Goal: Navigation & Orientation: Find specific page/section

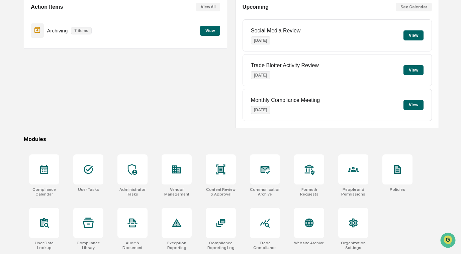
scroll to position [70, 0]
click at [107, 159] on div "User Tasks" at bounding box center [88, 175] width 41 height 50
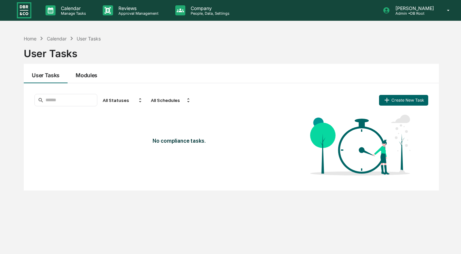
click at [90, 78] on button "Modules" at bounding box center [87, 73] width 38 height 19
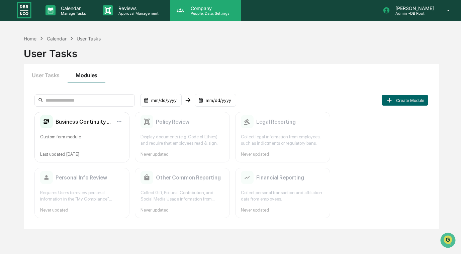
click at [200, 9] on p "Company" at bounding box center [208, 8] width 47 height 6
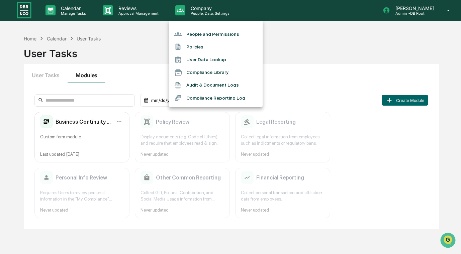
click at [207, 87] on li "Audit & Document Logs" at bounding box center [216, 85] width 94 height 13
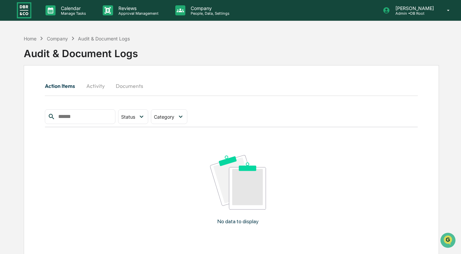
click at [90, 83] on button "Activity" at bounding box center [95, 86] width 30 height 16
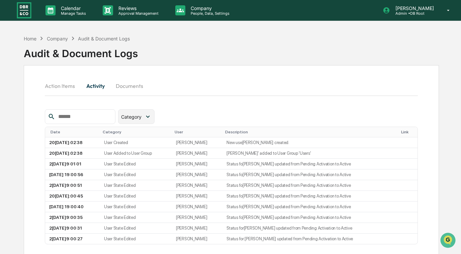
click at [138, 119] on span "Category" at bounding box center [131, 117] width 20 height 6
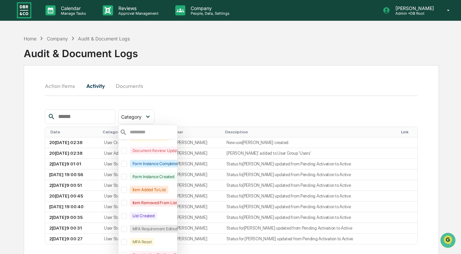
scroll to position [232, 3]
click at [211, 106] on div "Action Items Activity Documents" at bounding box center [231, 93] width 372 height 31
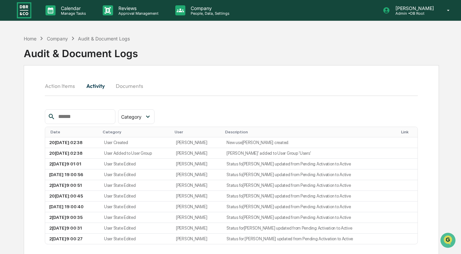
scroll to position [32, 0]
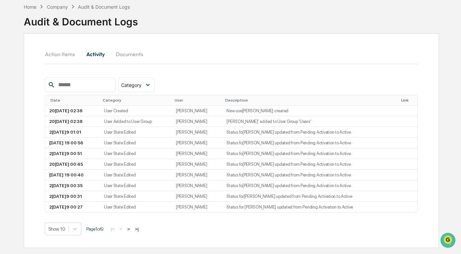
click at [132, 228] on button ">" at bounding box center [128, 229] width 7 height 6
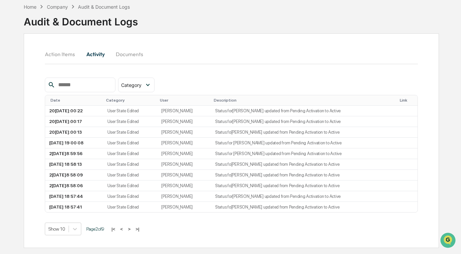
click at [132, 228] on button ">" at bounding box center [129, 229] width 7 height 6
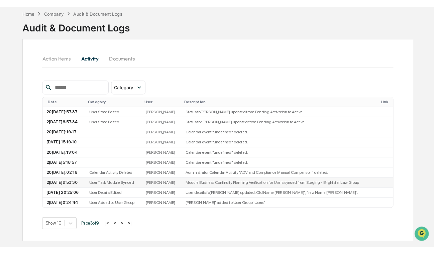
scroll to position [0, 0]
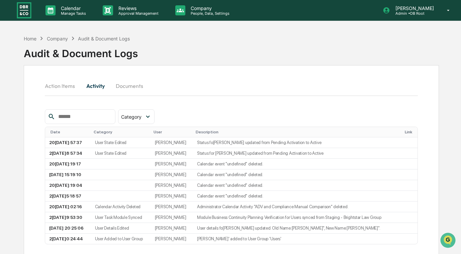
click at [4, 78] on div "Home Company Audit & Document Logs Audit & Document Logs Action Items Activity …" at bounding box center [230, 159] width 461 height 254
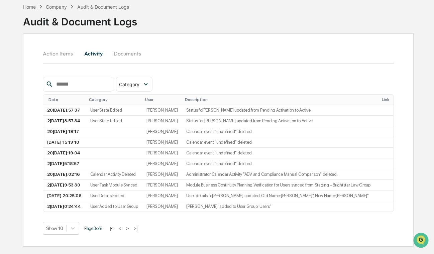
scroll to position [75, 0]
click at [139, 231] on button ">|" at bounding box center [136, 229] width 8 height 6
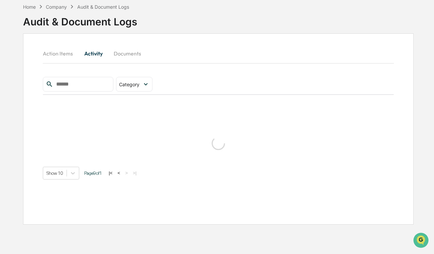
scroll to position [32, 0]
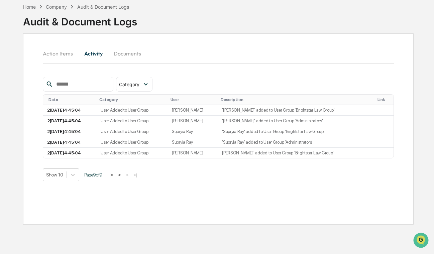
click at [123, 175] on button "<" at bounding box center [119, 175] width 7 height 6
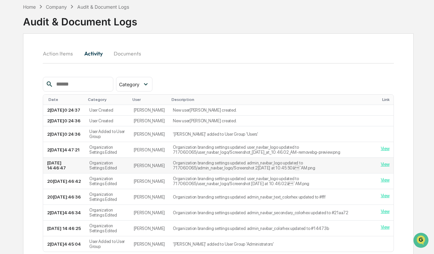
scroll to position [75, 0]
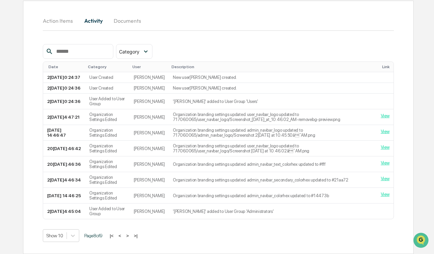
click at [123, 235] on button "<" at bounding box center [120, 236] width 7 height 6
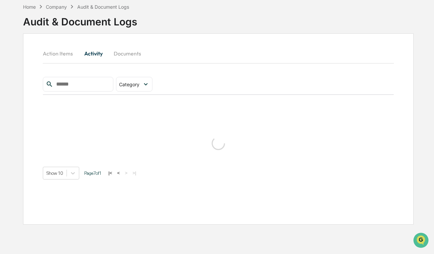
scroll to position [32, 0]
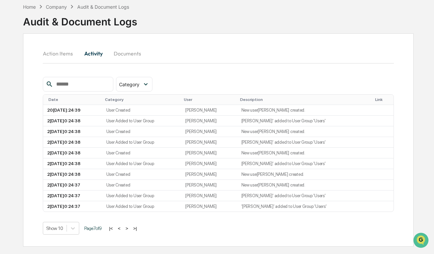
click at [123, 228] on button "<" at bounding box center [119, 229] width 7 height 6
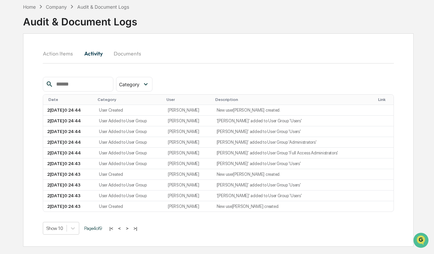
click at [123, 228] on button "<" at bounding box center [119, 229] width 7 height 6
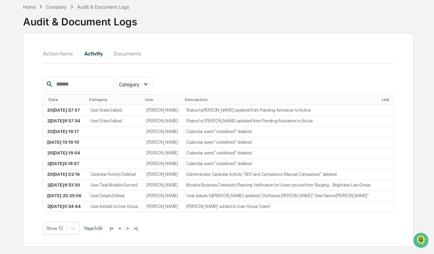
scroll to position [75, 0]
click at [182, 158] on td "[PERSON_NAME]" at bounding box center [162, 163] width 40 height 11
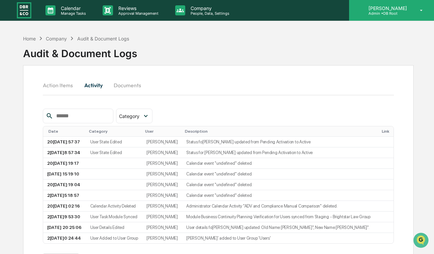
click at [391, 10] on p "[PERSON_NAME]" at bounding box center [386, 8] width 47 height 6
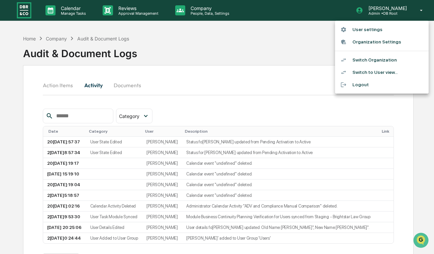
click at [404, 14] on div at bounding box center [217, 127] width 434 height 254
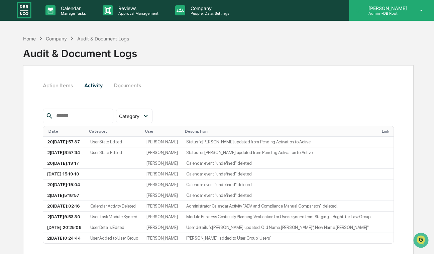
click at [418, 13] on div "Cece Ferraez Admin • DB Root" at bounding box center [391, 10] width 85 height 21
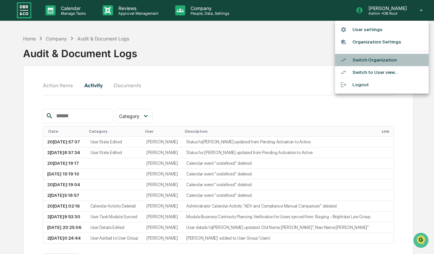
click at [390, 60] on li "Switch Organization" at bounding box center [382, 60] width 94 height 12
